Goal: Communication & Community: Connect with others

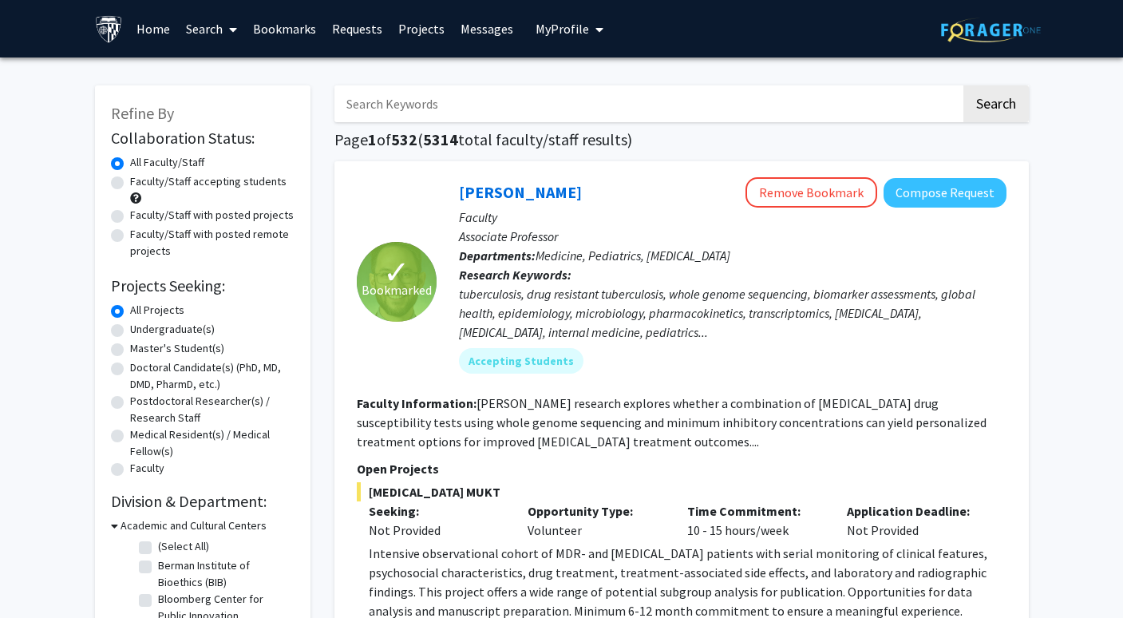
click at [489, 36] on link "Messages" at bounding box center [487, 29] width 69 height 56
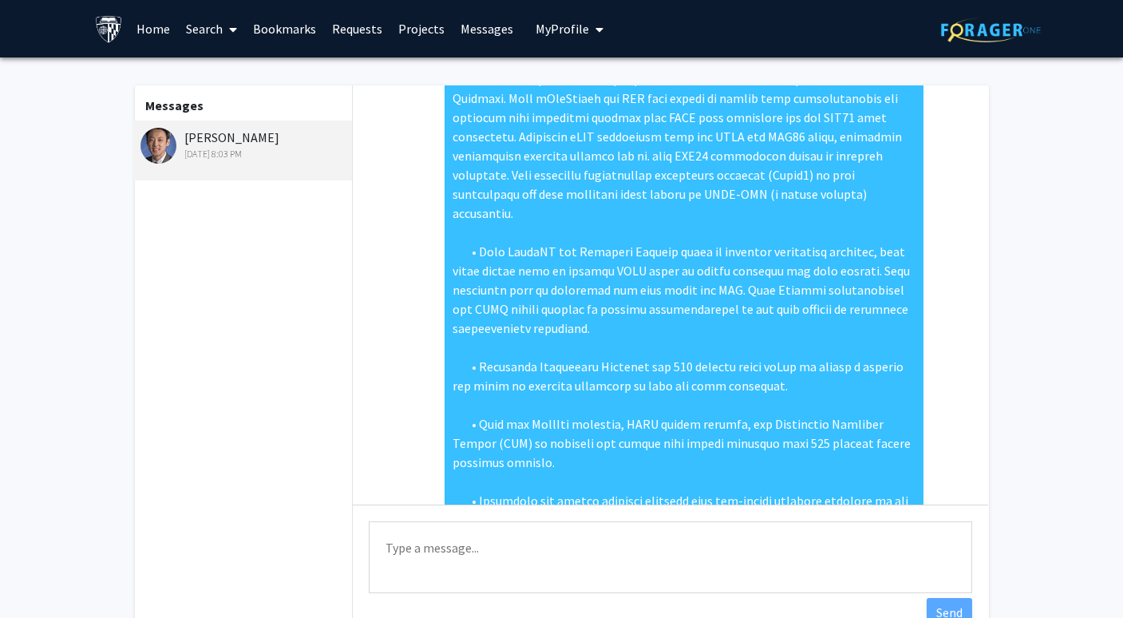
scroll to position [558, 0]
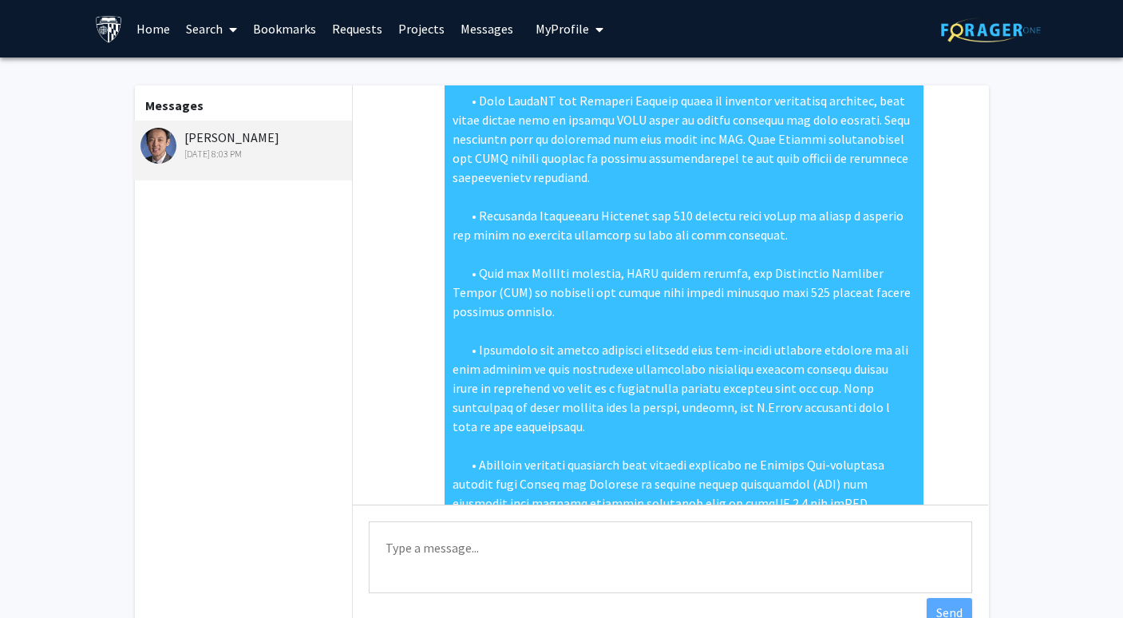
click at [425, 540] on textarea "Type a message" at bounding box center [671, 557] width 604 height 72
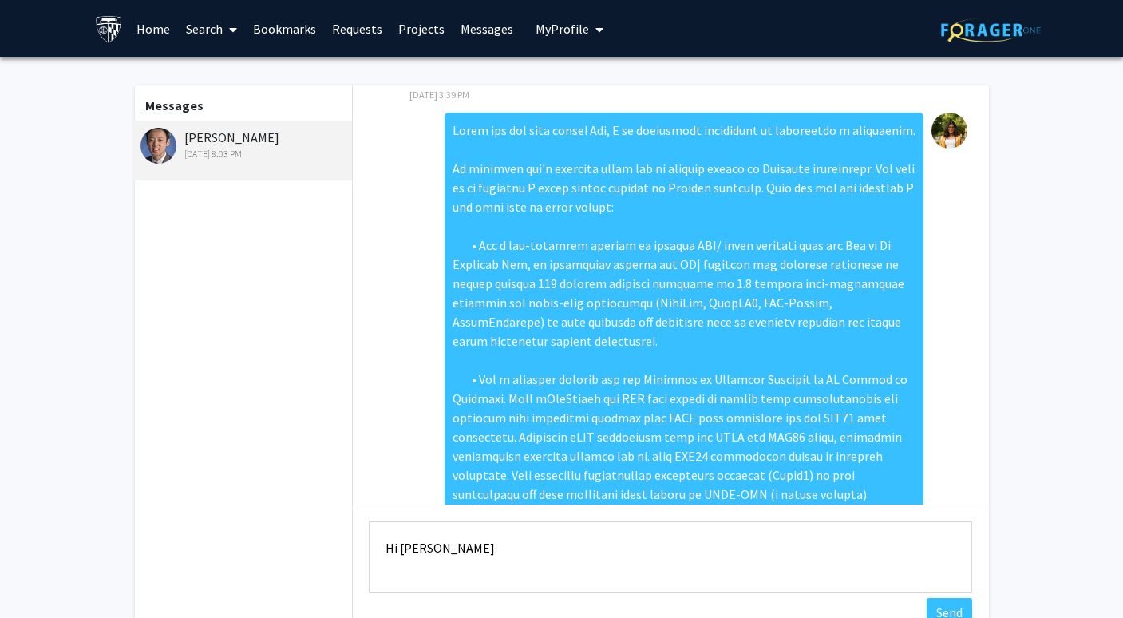
scroll to position [0, 0]
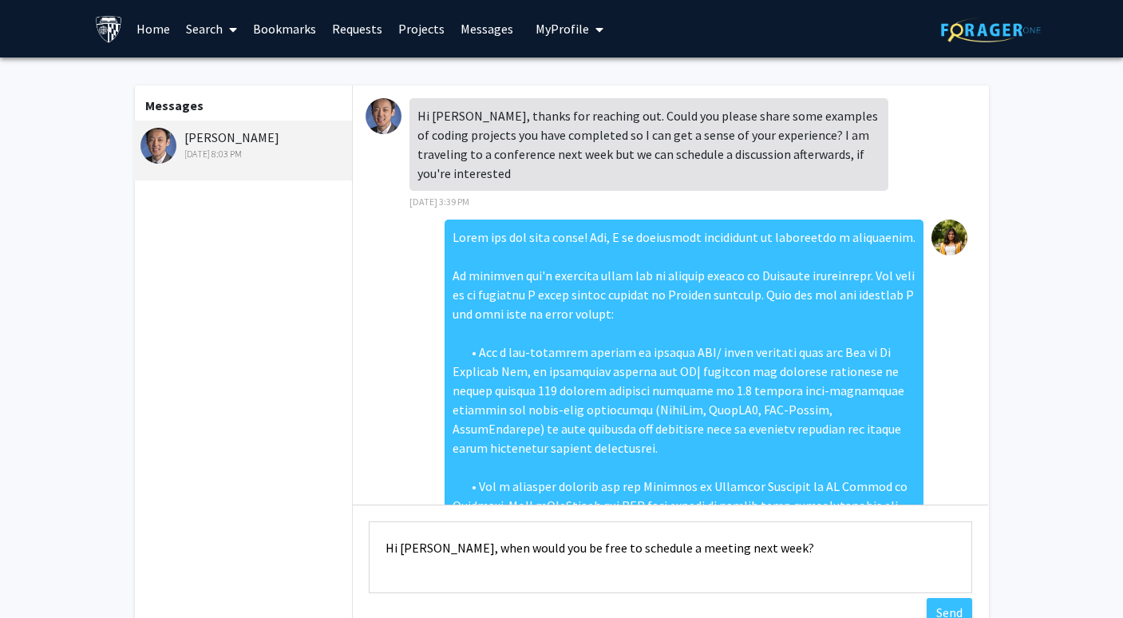
click at [414, 549] on textarea "Hi [PERSON_NAME], when would you be free to schedule a meeting next week?" at bounding box center [671, 557] width 604 height 72
click at [788, 549] on textarea "Hi [PERSON_NAME], when would you be free to schedule a meeting next week?" at bounding box center [671, 557] width 604 height 72
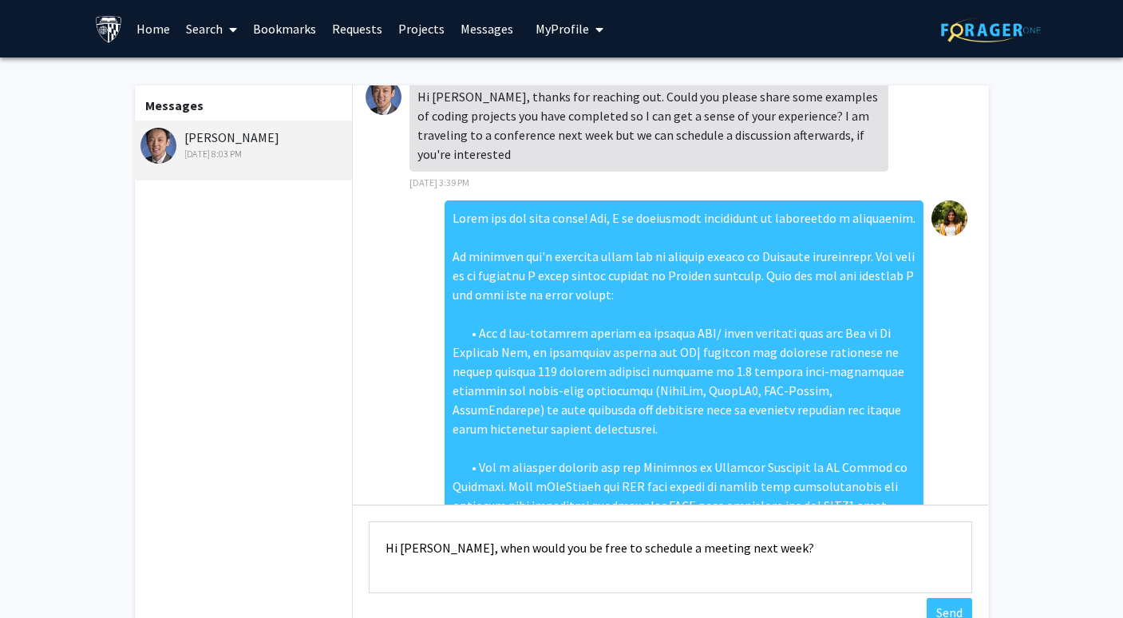
drag, startPoint x: 513, startPoint y: 547, endPoint x: 447, endPoint y: 552, distance: 65.6
click at [447, 552] on textarea "Hi [PERSON_NAME], when would you be free to schedule a meeting next week?" at bounding box center [671, 557] width 604 height 72
click at [725, 546] on textarea "Hi [PERSON_NAME], would you be free to schedule a meeting next week?" at bounding box center [671, 557] width 604 height 72
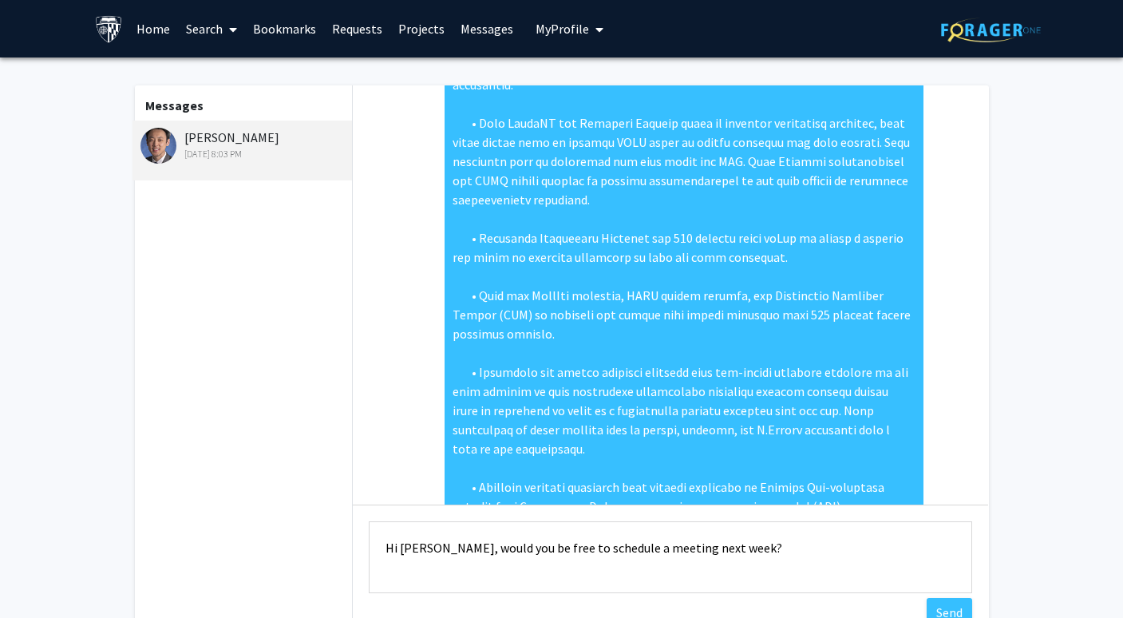
scroll to position [558, 0]
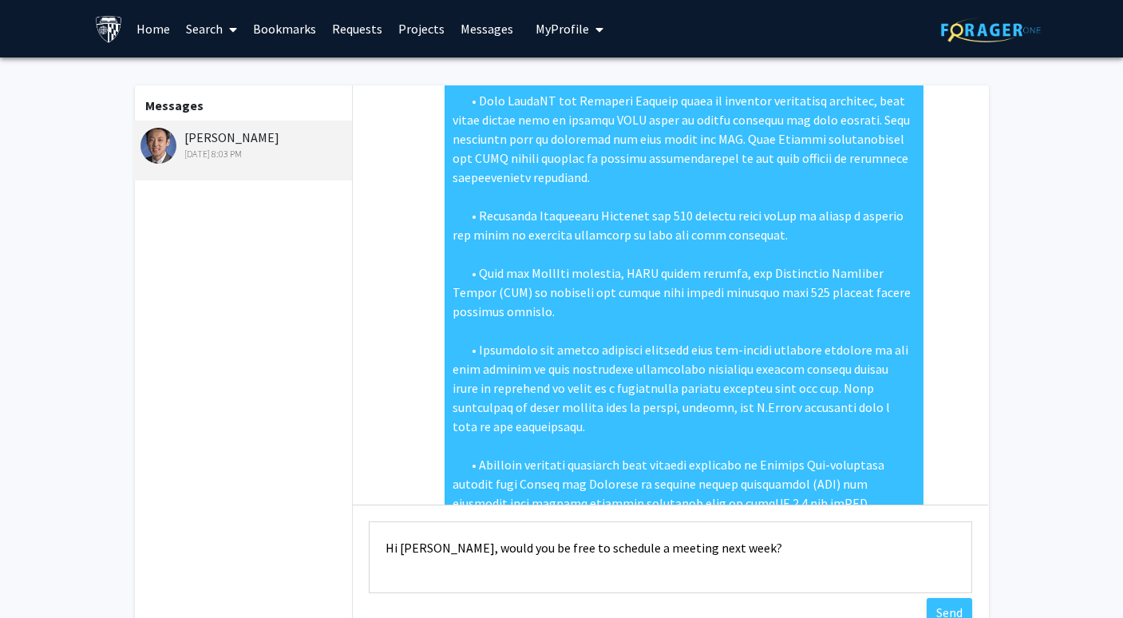
click at [447, 547] on textarea "Hi [PERSON_NAME], would you be free to schedule a meeting next week?" at bounding box center [671, 557] width 604 height 72
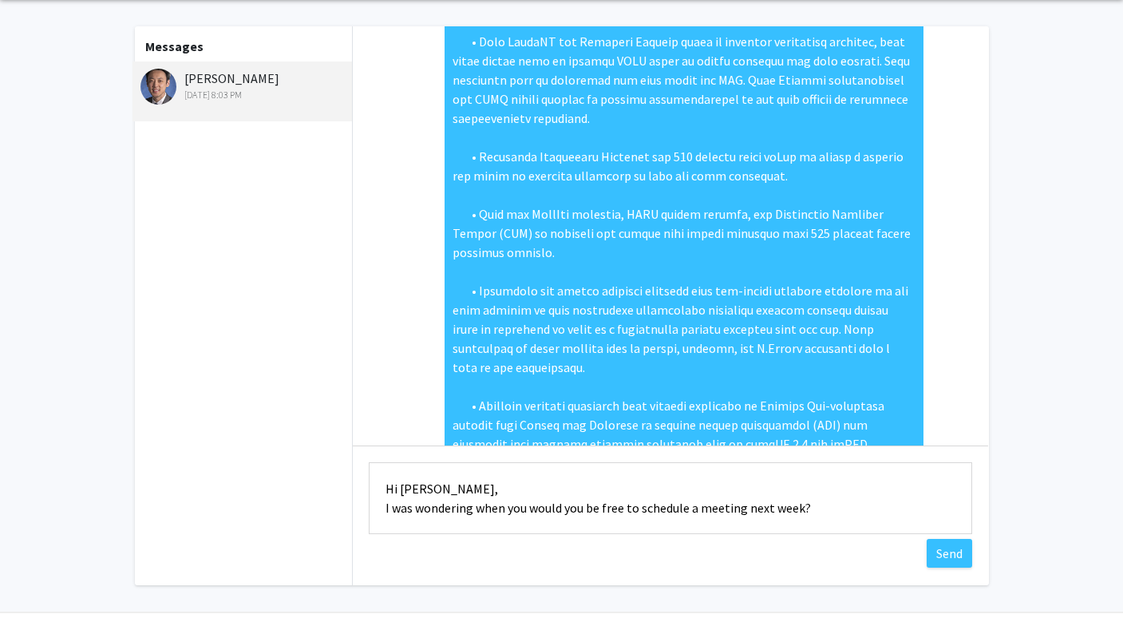
scroll to position [74, 0]
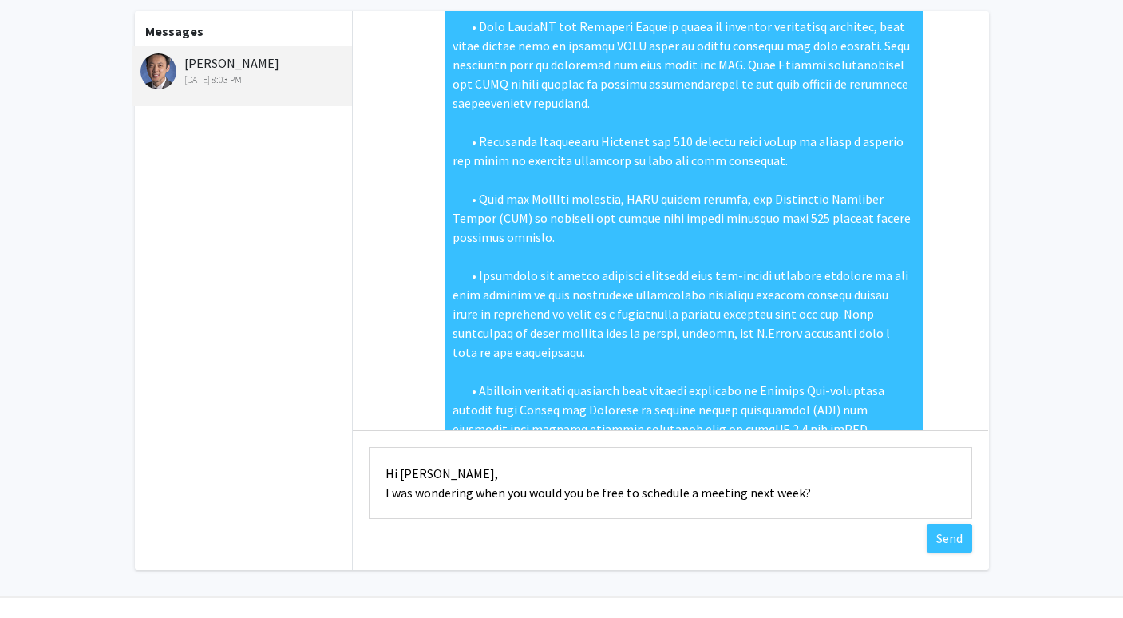
drag, startPoint x: 833, startPoint y: 493, endPoint x: 692, endPoint y: 496, distance: 140.5
click at [692, 497] on textarea "Hi [PERSON_NAME], I was wondering when you would you be free to schedule a meet…" at bounding box center [671, 483] width 604 height 72
drag, startPoint x: 806, startPoint y: 489, endPoint x: 481, endPoint y: 487, distance: 325.7
click at [481, 487] on textarea "Hi [PERSON_NAME], I was wondering when you would you be free to schedule a meet…" at bounding box center [671, 483] width 604 height 72
click at [882, 489] on textarea "Hi [PERSON_NAME], I was wondering if you would be free to schedule a meeting ne…" at bounding box center [671, 483] width 604 height 72
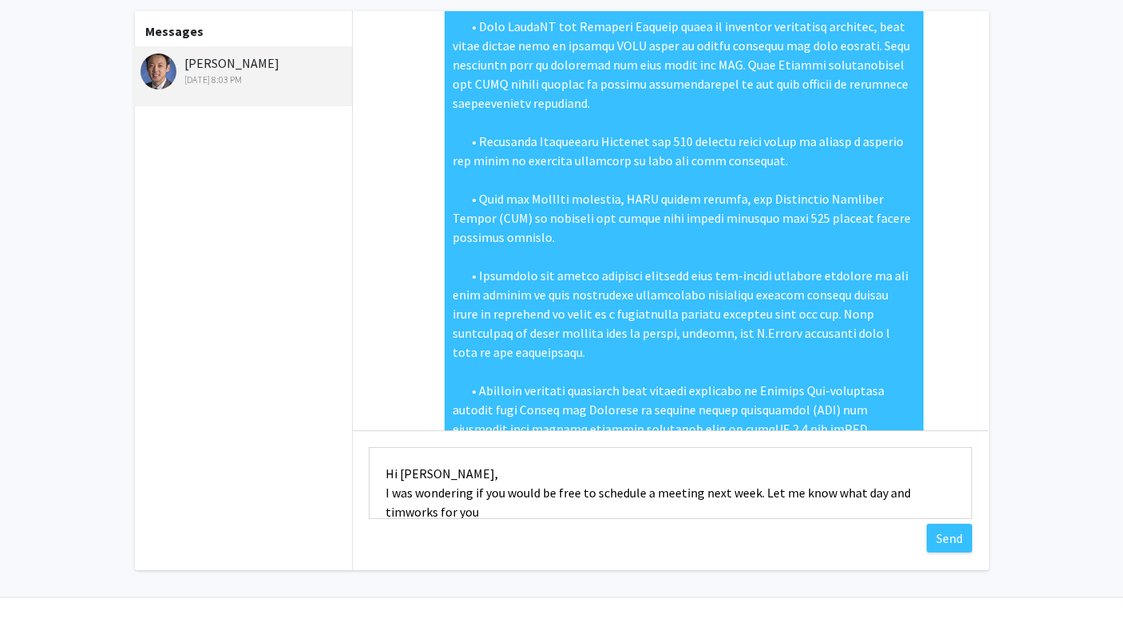
scroll to position [2, 0]
click at [703, 509] on textarea "Hi [PERSON_NAME], I was wondering if you would be free to schedule a meeting ne…" at bounding box center [671, 483] width 604 height 72
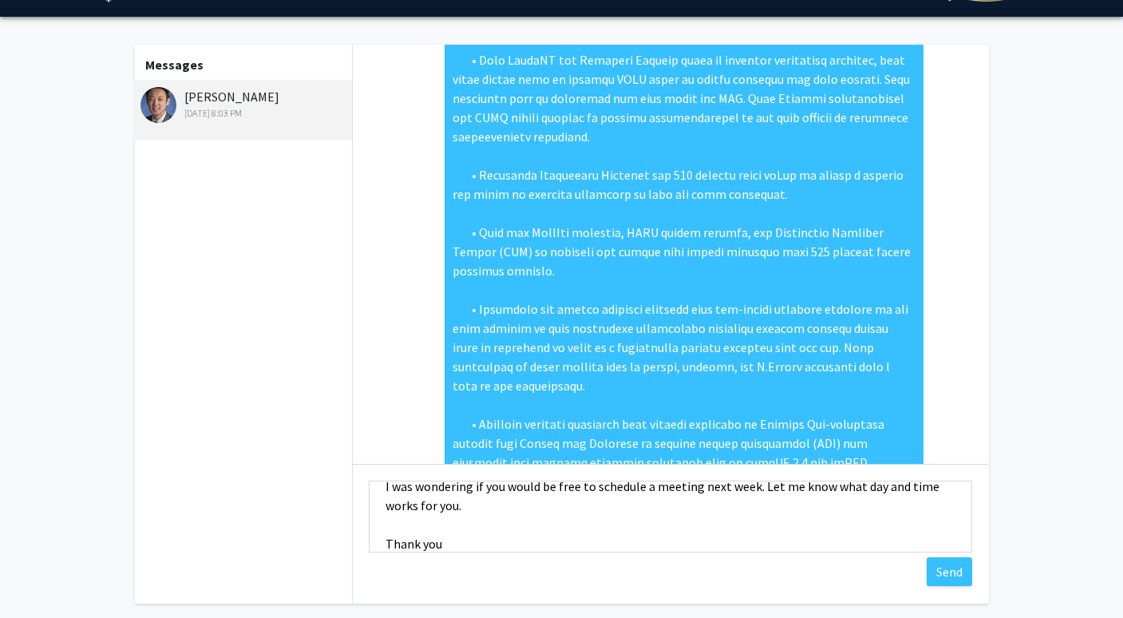
scroll to position [0, 0]
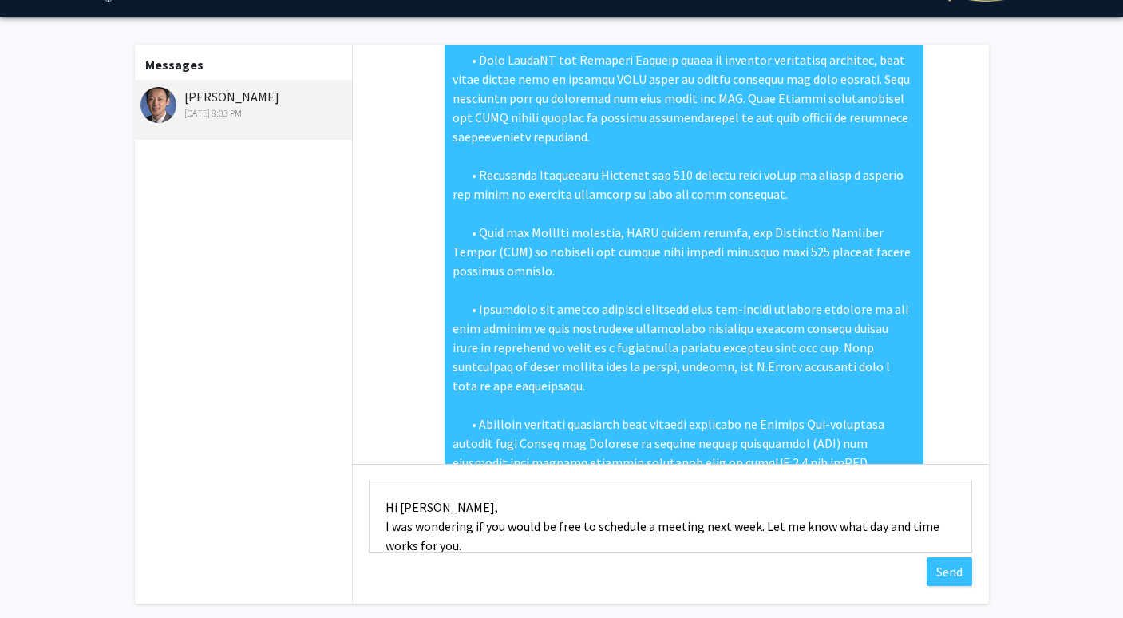
click at [554, 512] on textarea "Hi [PERSON_NAME], I was wondering if you would be free to schedule a meeting ne…" at bounding box center [671, 517] width 604 height 72
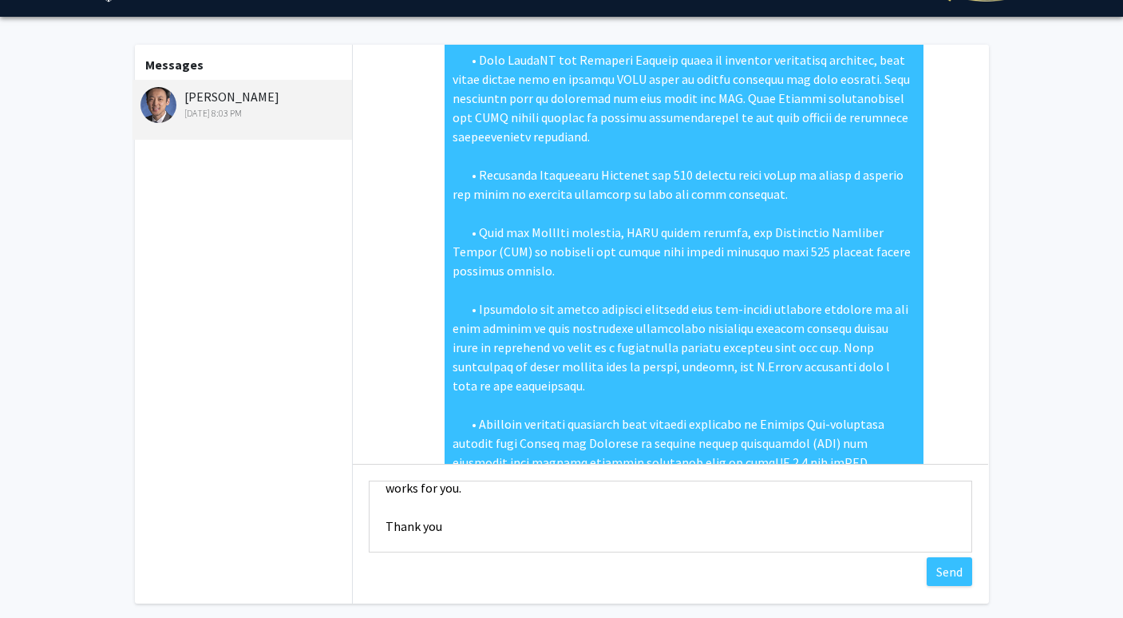
scroll to position [46, 0]
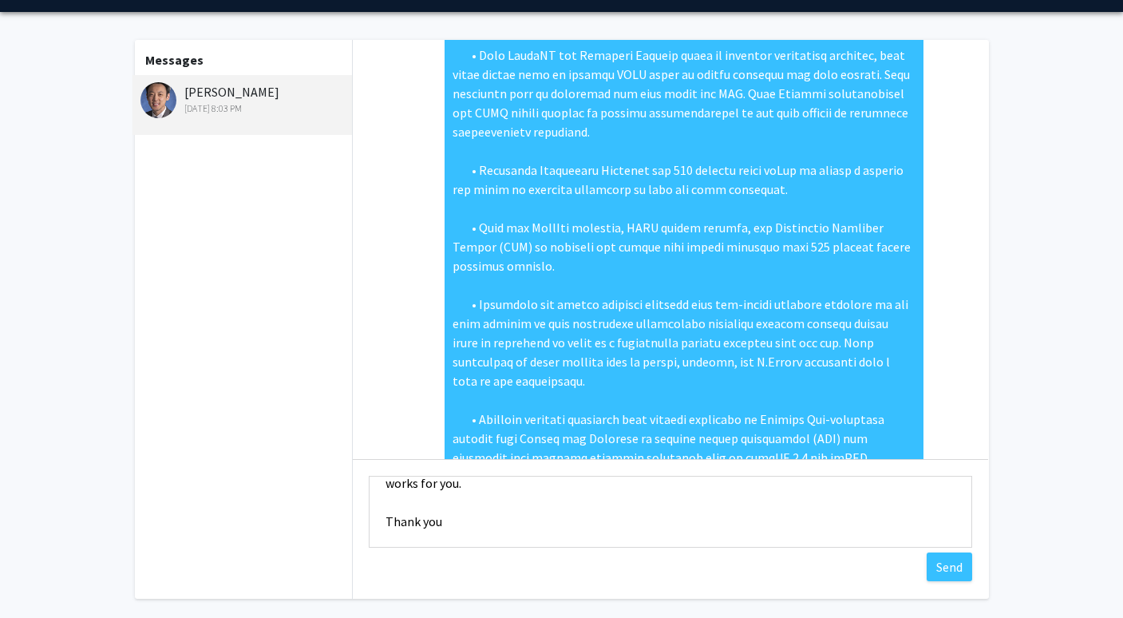
click at [494, 515] on textarea "Hi [PERSON_NAME], I was wondering if you would be free to schedule a meeting ne…" at bounding box center [671, 512] width 604 height 72
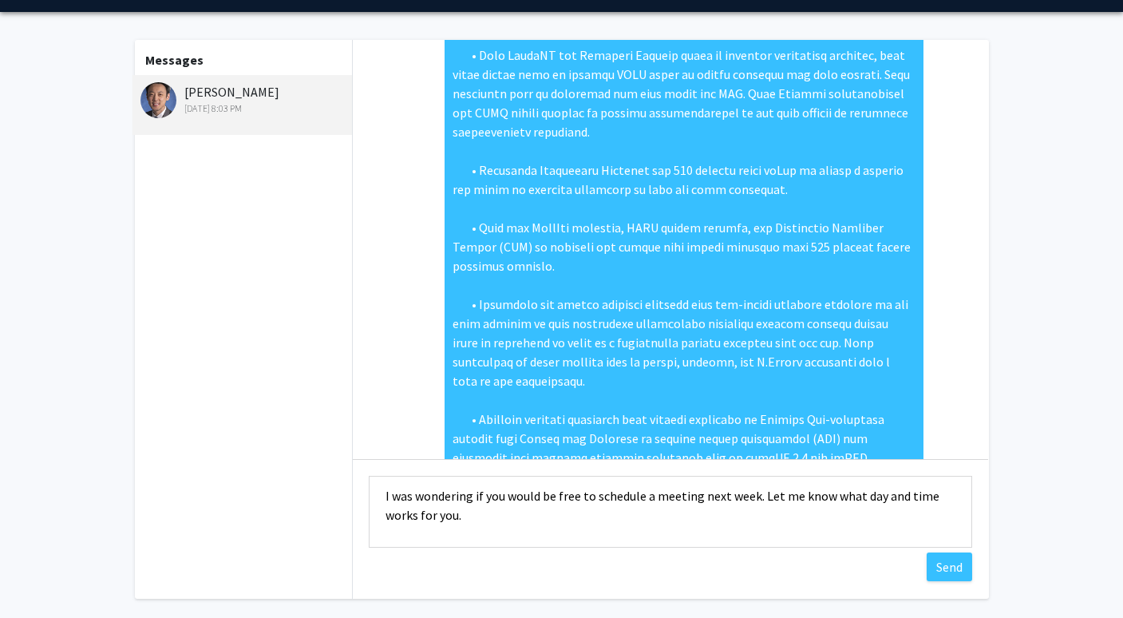
scroll to position [4, 0]
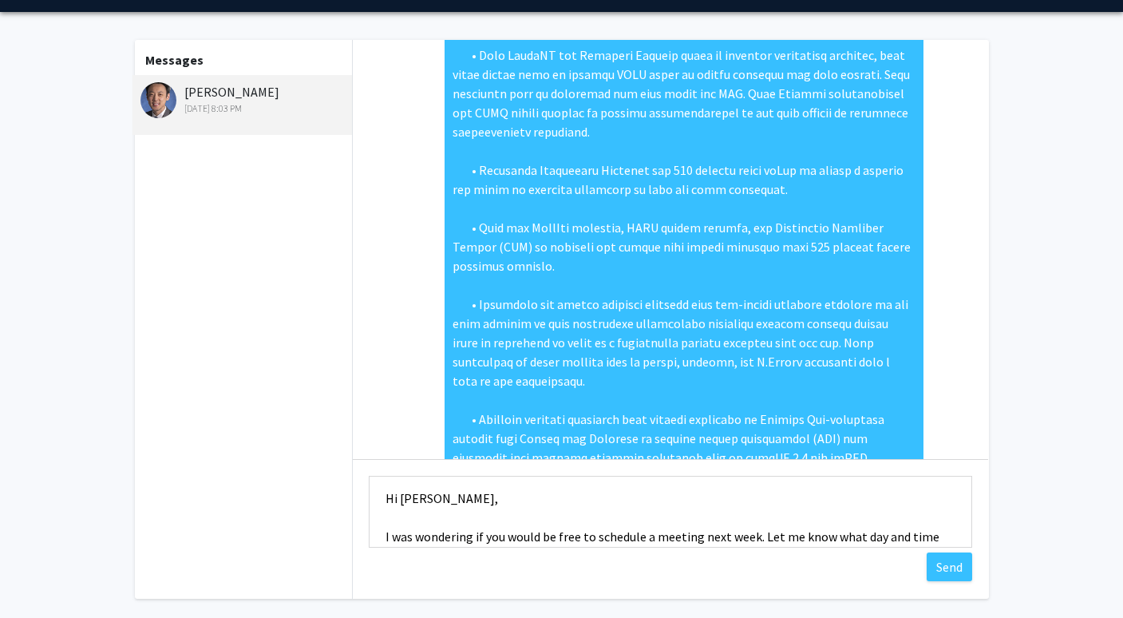
drag, startPoint x: 396, startPoint y: 496, endPoint x: 370, endPoint y: 496, distance: 26.3
click at [370, 496] on textarea "Hi [PERSON_NAME], I was wondering if you would be free to schedule a meeting ne…" at bounding box center [671, 512] width 604 height 72
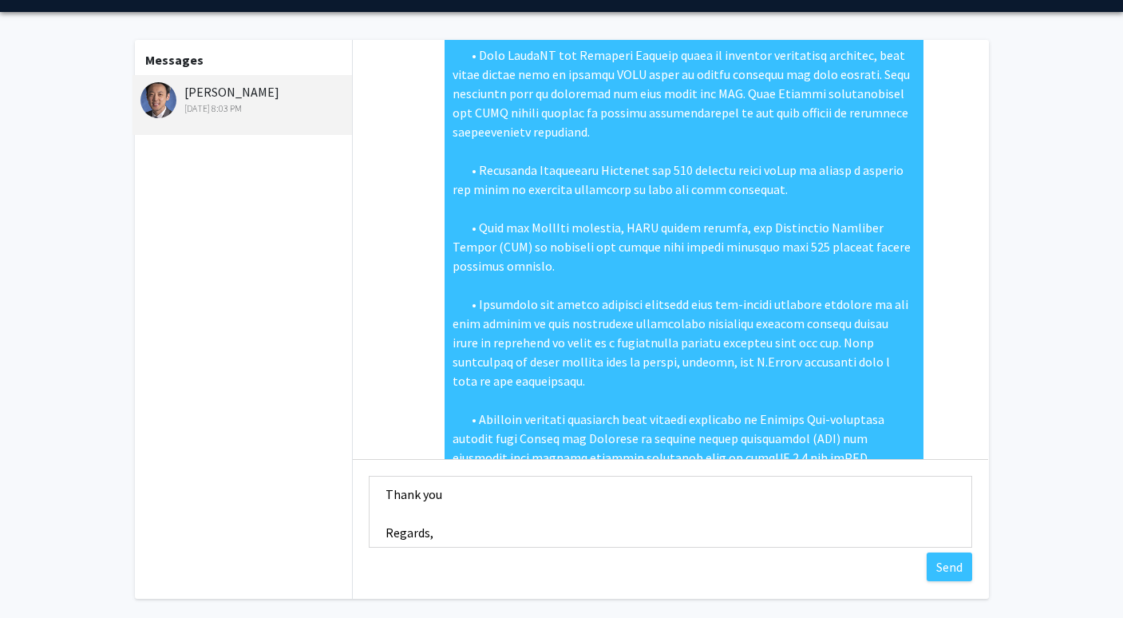
scroll to position [106, 0]
click at [445, 499] on textarea "Dear [PERSON_NAME], I was wondering if you would be free to schedule a meeting …" at bounding box center [671, 512] width 604 height 72
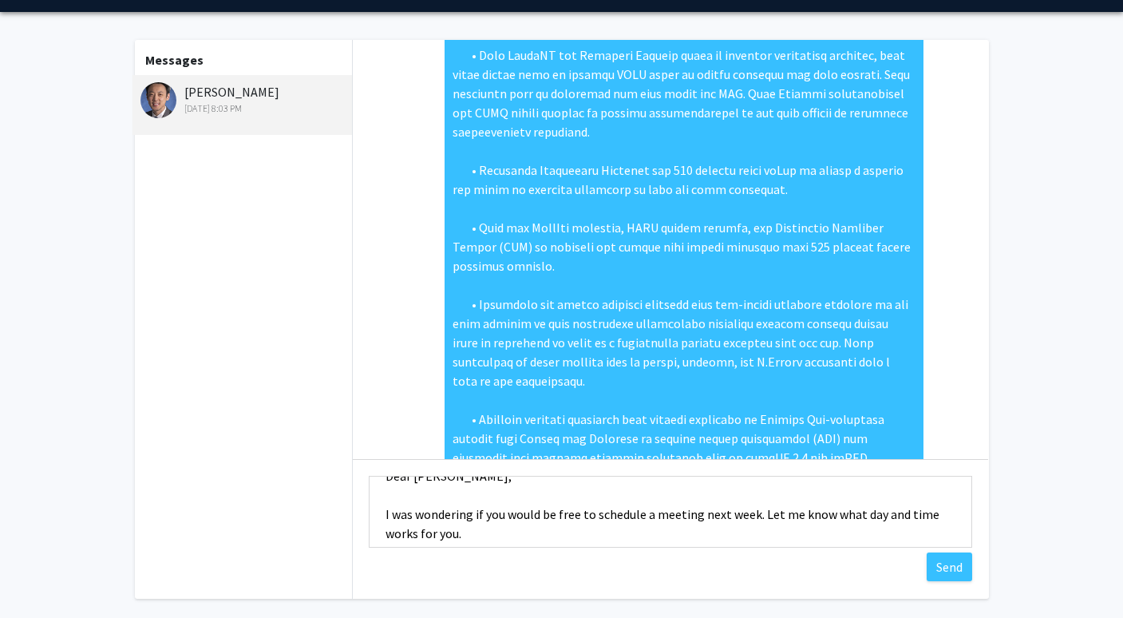
click at [777, 510] on textarea "Dear [PERSON_NAME], I was wondering if you would be free to schedule a meeting …" at bounding box center [671, 512] width 604 height 72
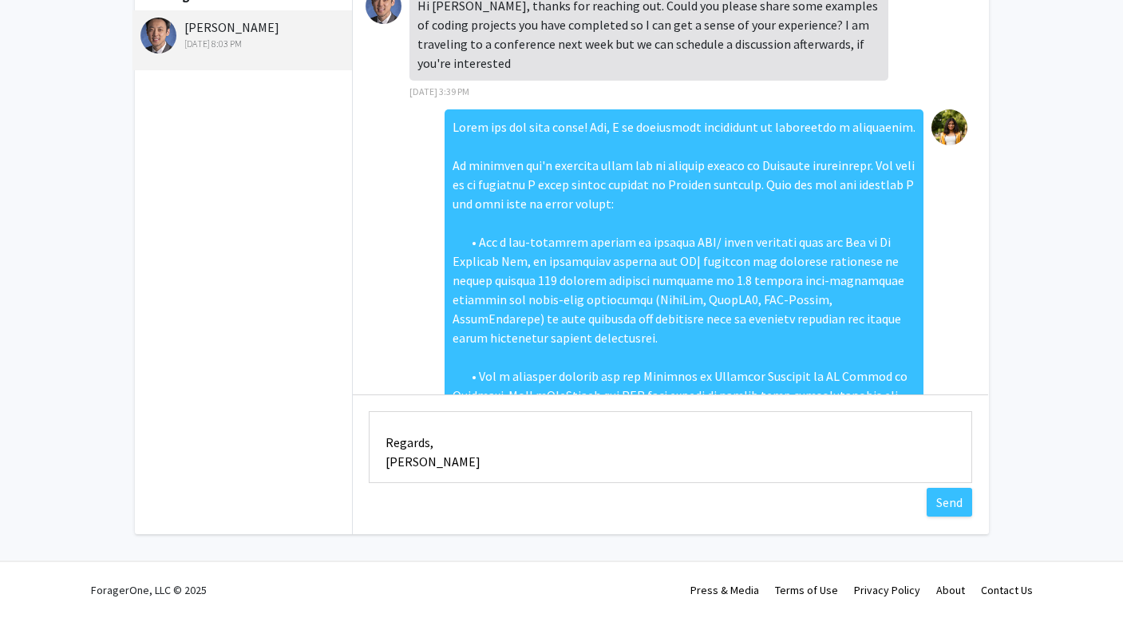
scroll to position [134, 0]
type textarea "Dear [PERSON_NAME], I was wondering if you would be free to schedule a meeting …"
click at [956, 506] on button "Send" at bounding box center [950, 502] width 46 height 29
